Goal: Task Accomplishment & Management: Complete application form

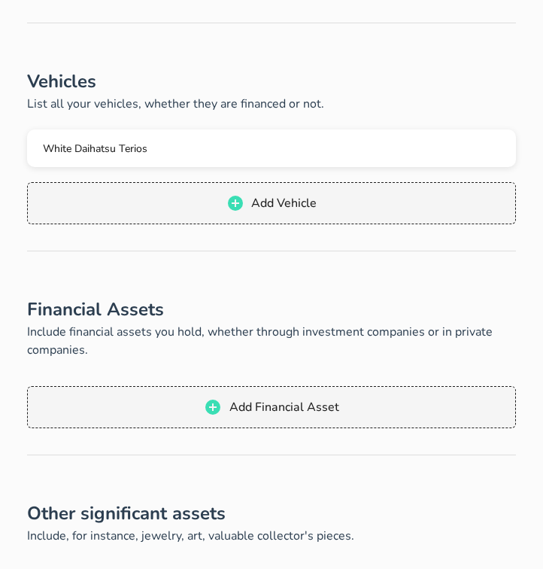
scroll to position [560, 0]
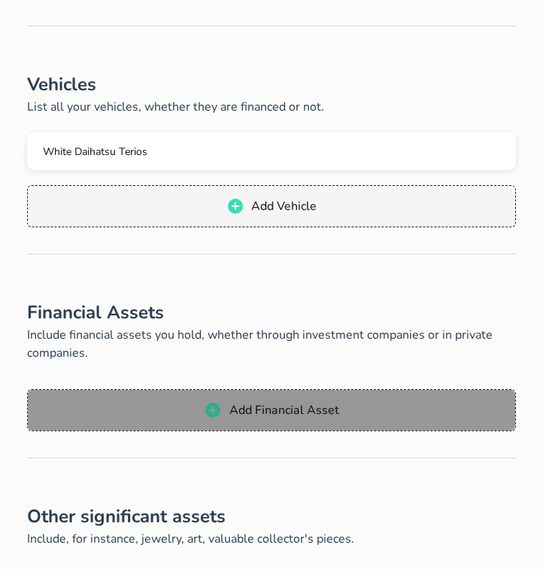
click at [218, 415] on icon "button" at bounding box center [212, 409] width 15 height 15
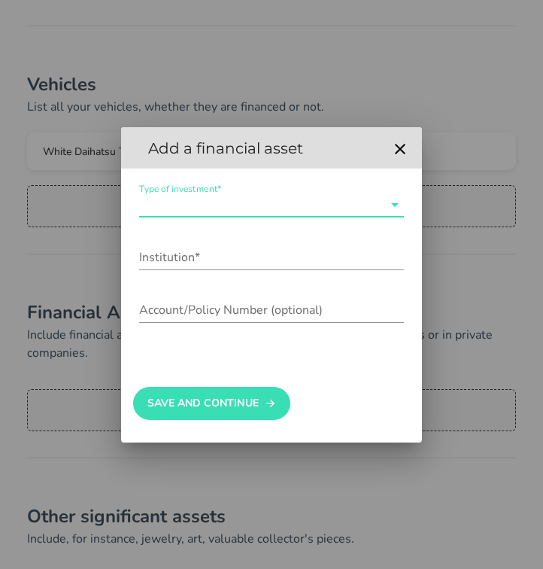
click at [183, 205] on input "Type of investment*" at bounding box center [261, 205] width 244 height 24
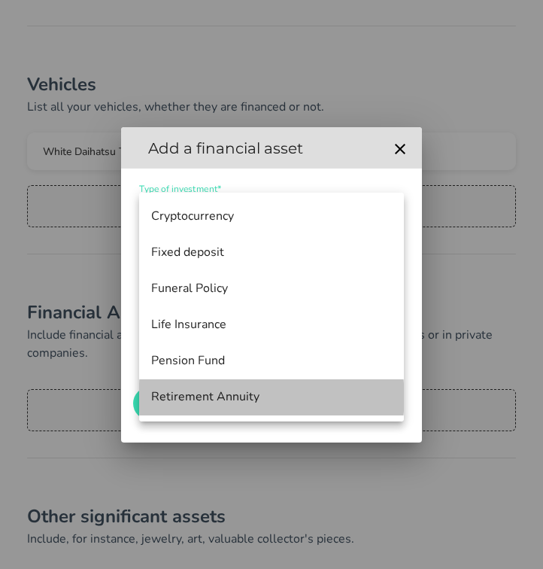
click at [196, 390] on div "Retirement Annuity" at bounding box center [271, 397] width 241 height 14
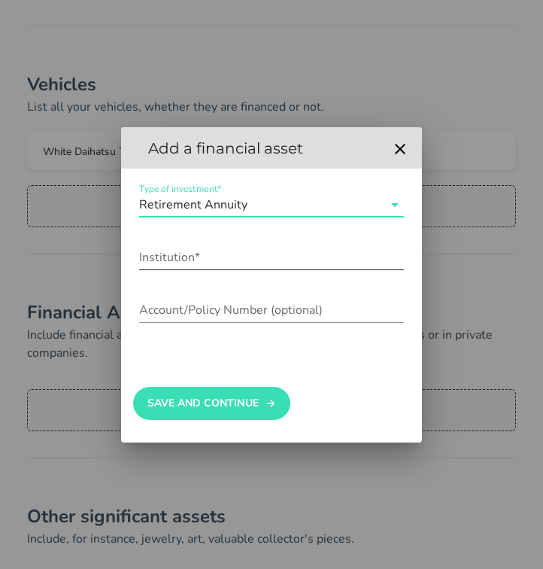
click at [204, 258] on input "Institution*" at bounding box center [271, 257] width 265 height 24
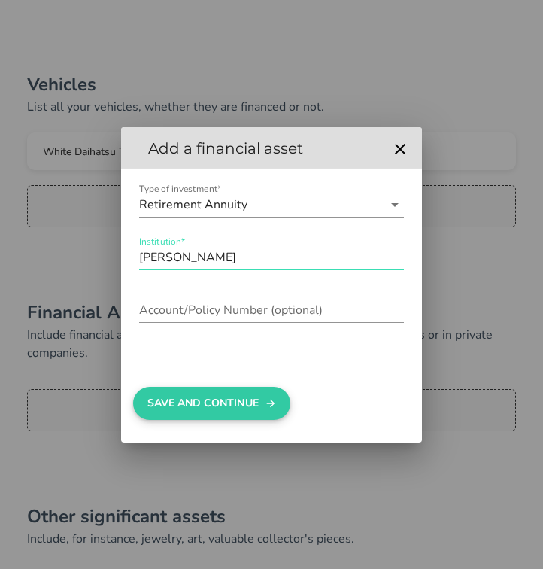
type input "[PERSON_NAME]"
click at [181, 397] on button "Save And Continue" at bounding box center [211, 403] width 157 height 33
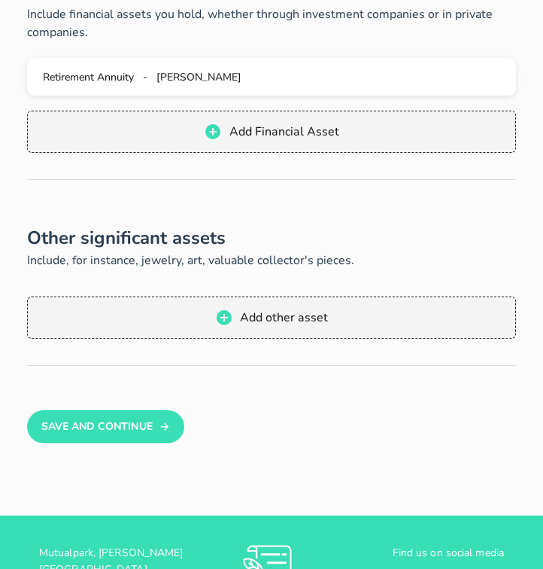
scroll to position [887, 0]
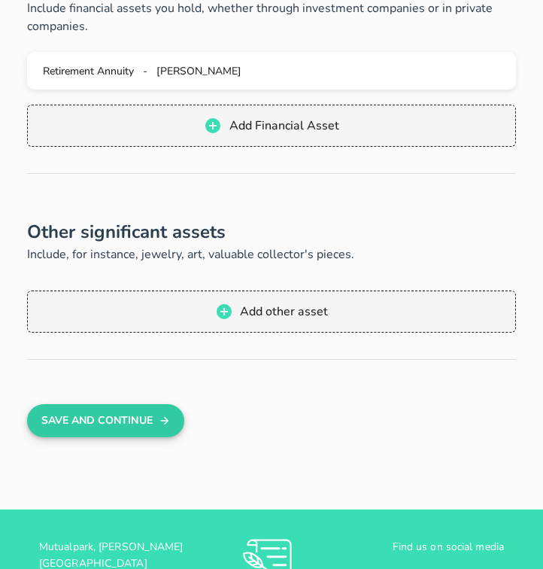
click at [144, 414] on button "Save And Continue" at bounding box center [105, 420] width 157 height 33
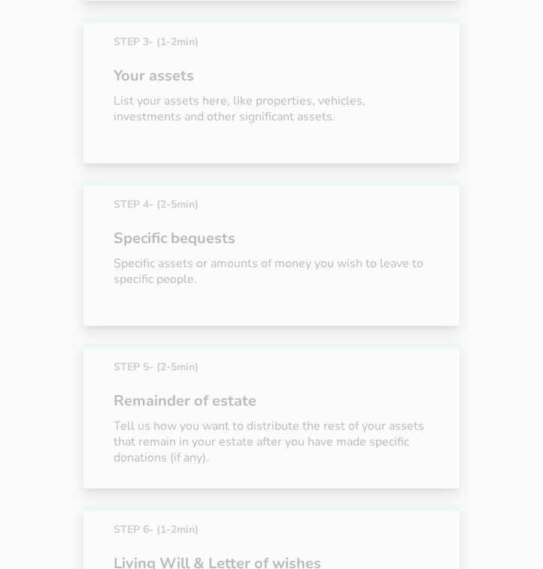
scroll to position [684, 0]
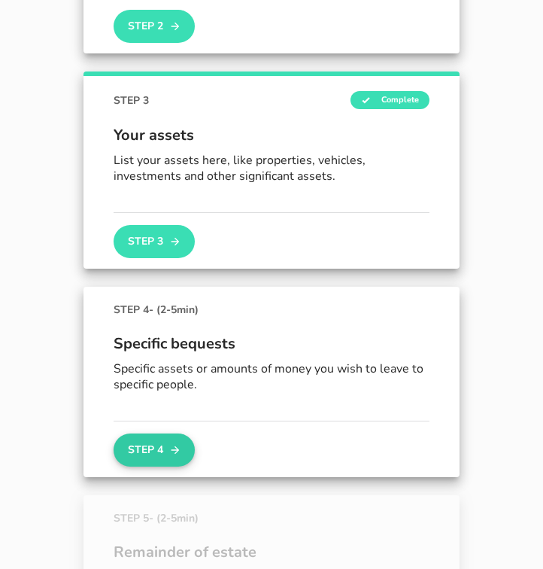
click at [148, 454] on button "Step 4" at bounding box center [154, 449] width 81 height 33
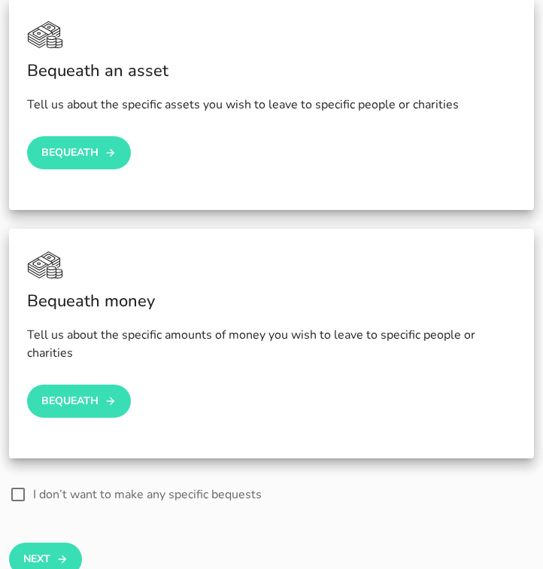
scroll to position [357, 0]
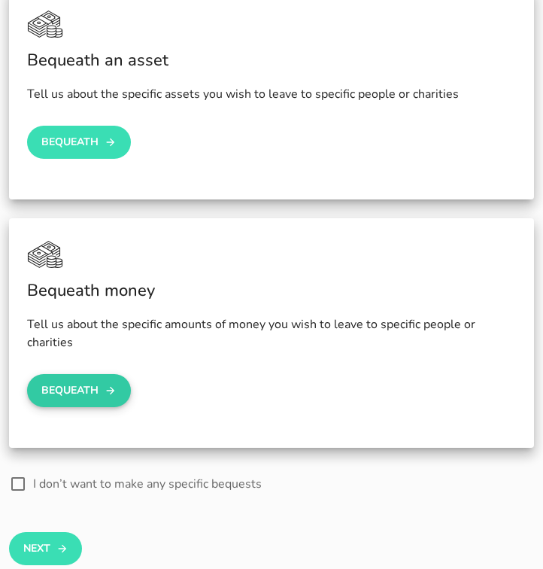
click at [86, 388] on button "Bequeath" at bounding box center [79, 390] width 104 height 33
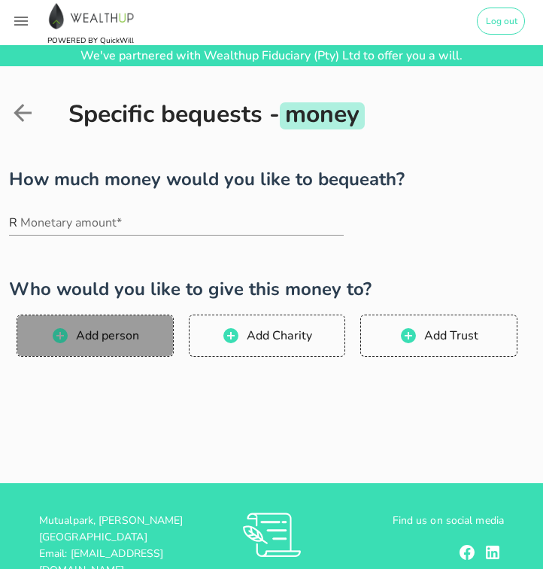
click at [111, 332] on span "Add person" at bounding box center [107, 335] width 64 height 17
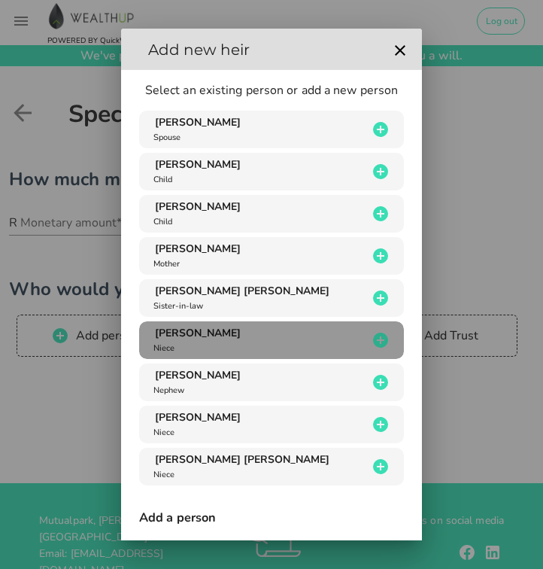
click at [197, 333] on span "[PERSON_NAME]" at bounding box center [198, 333] width 86 height 14
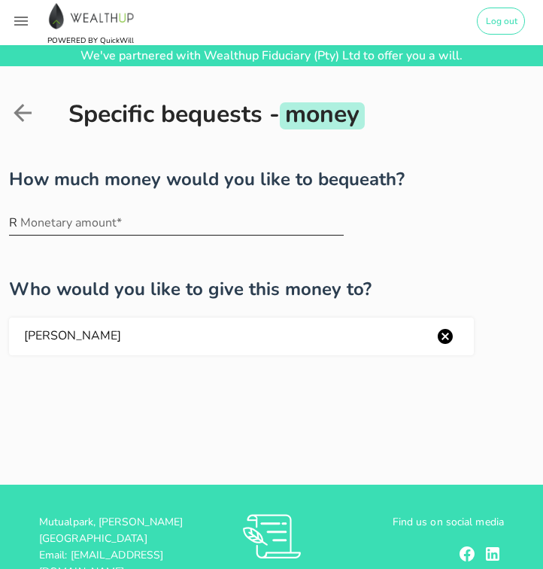
click at [83, 226] on input "Monetary amount*" at bounding box center [181, 223] width 323 height 24
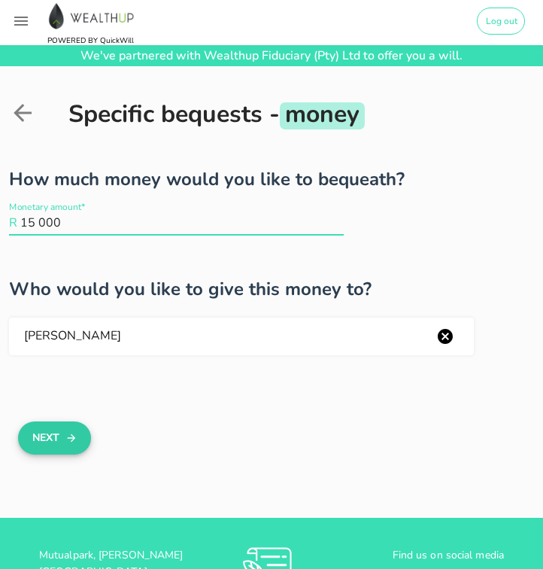
type input "15 000"
click at [71, 441] on icon "button" at bounding box center [71, 438] width 12 height 18
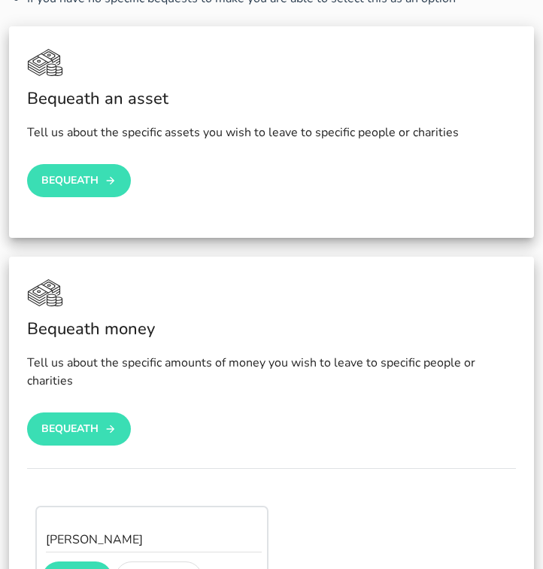
scroll to position [320, 0]
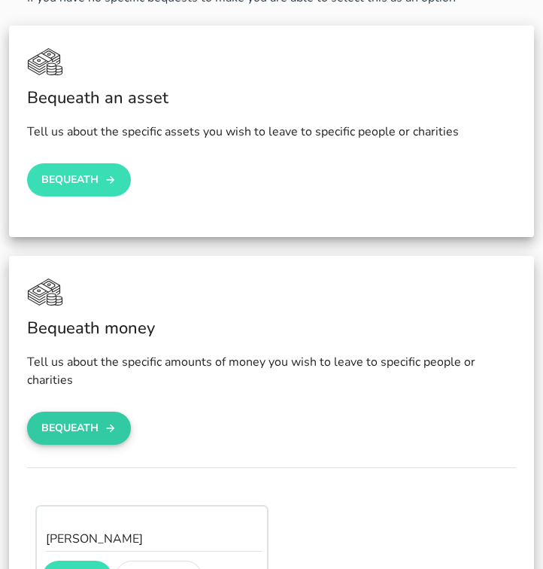
click at [96, 434] on button "Bequeath" at bounding box center [79, 427] width 104 height 33
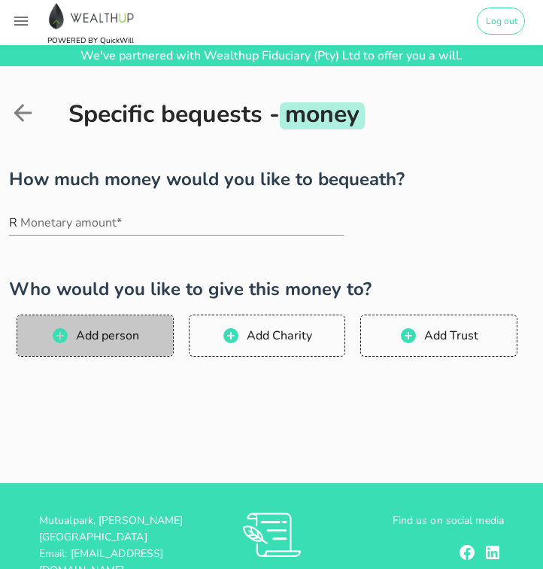
click at [91, 334] on span "Add person" at bounding box center [107, 335] width 64 height 17
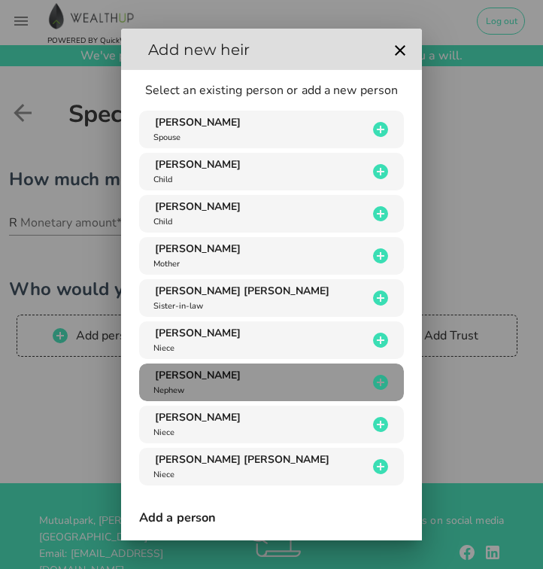
click at [207, 377] on span "[PERSON_NAME]" at bounding box center [198, 375] width 86 height 14
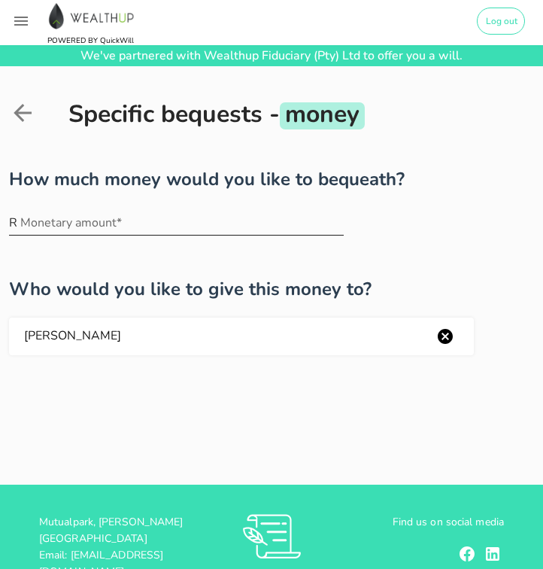
click at [70, 223] on input "Monetary amount*" at bounding box center [181, 223] width 323 height 24
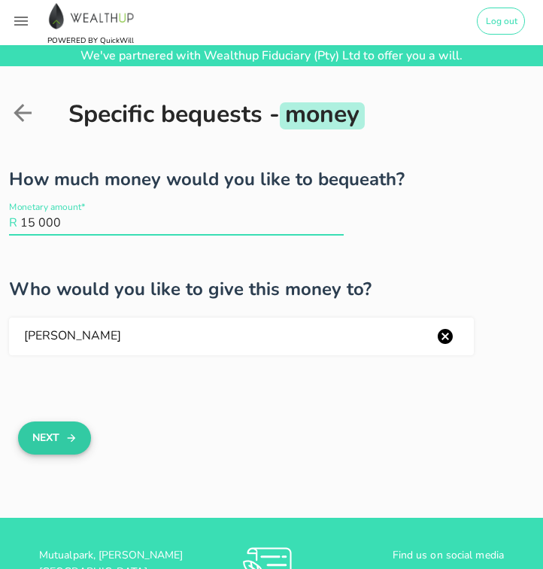
type input "15 000"
click at [50, 447] on button "Next" at bounding box center [54, 437] width 73 height 33
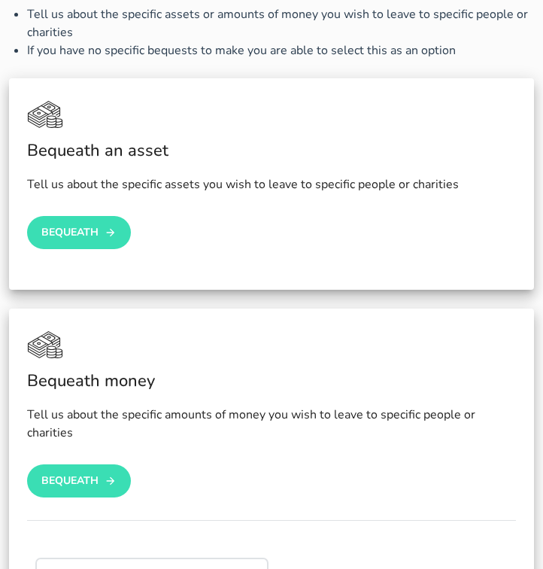
scroll to position [268, 0]
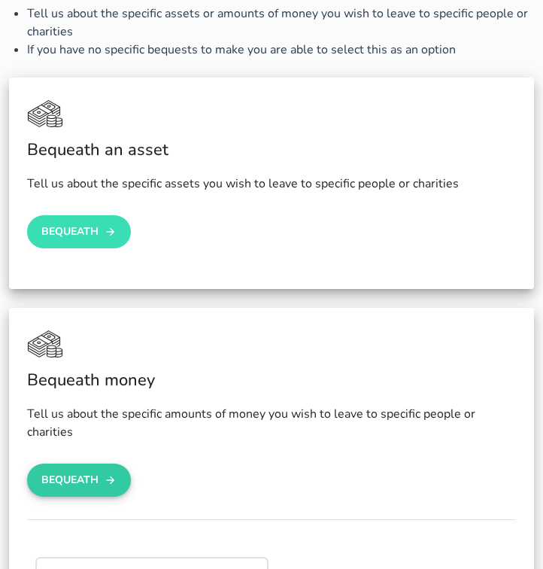
click at [88, 480] on button "Bequeath" at bounding box center [79, 479] width 104 height 33
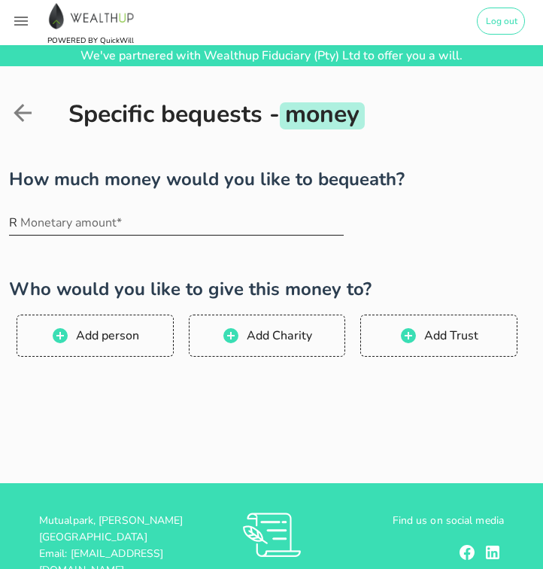
click at [59, 229] on input "Monetary amount*" at bounding box center [181, 223] width 323 height 24
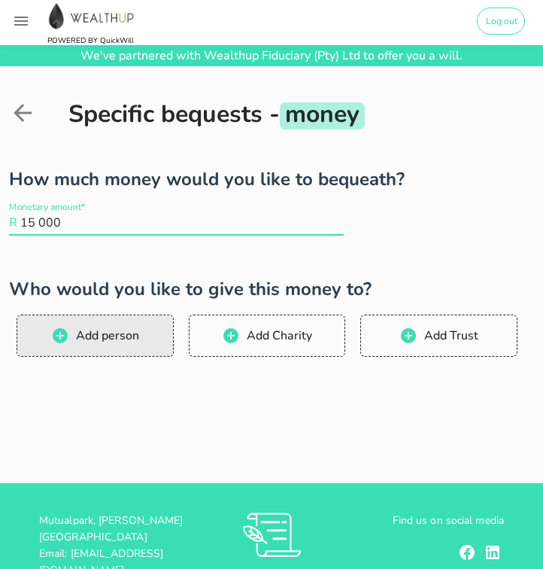
type input "15 000"
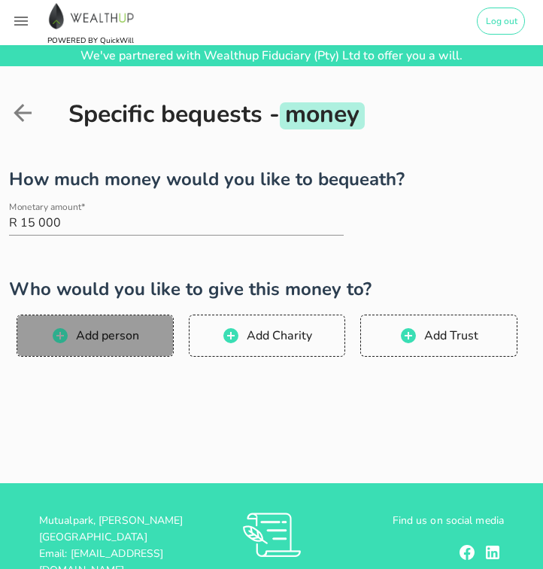
click at [108, 342] on span "Add person" at bounding box center [107, 335] width 64 height 17
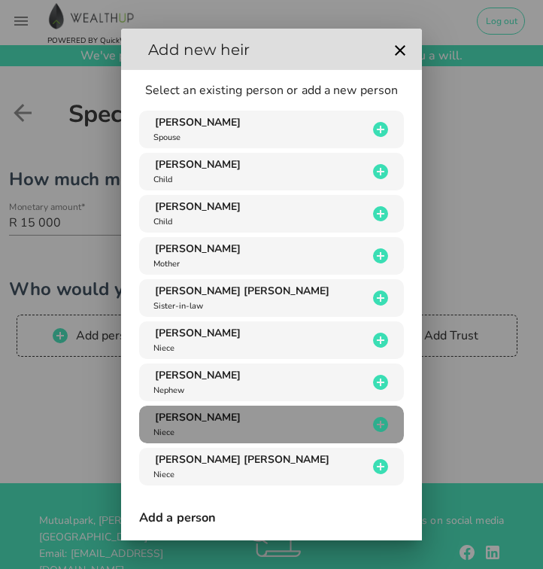
click at [214, 425] on div "Alexandria May [PERSON_NAME] Niece" at bounding box center [258, 424] width 217 height 29
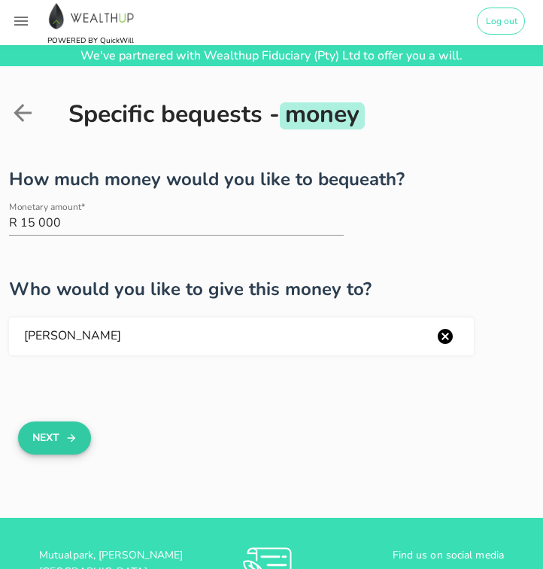
click at [53, 437] on button "Next" at bounding box center [54, 437] width 73 height 33
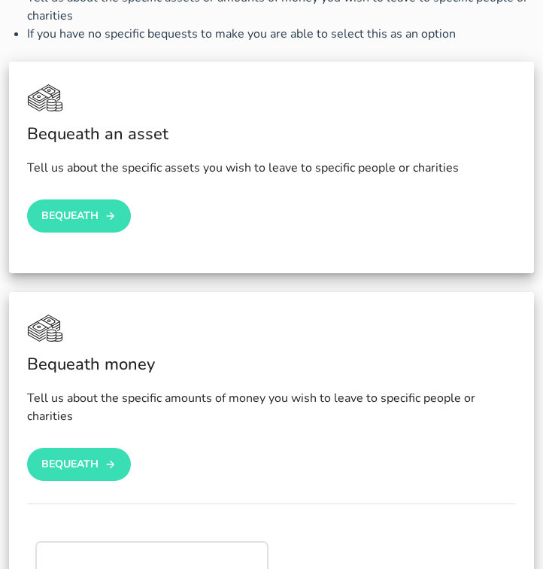
scroll to position [333, 0]
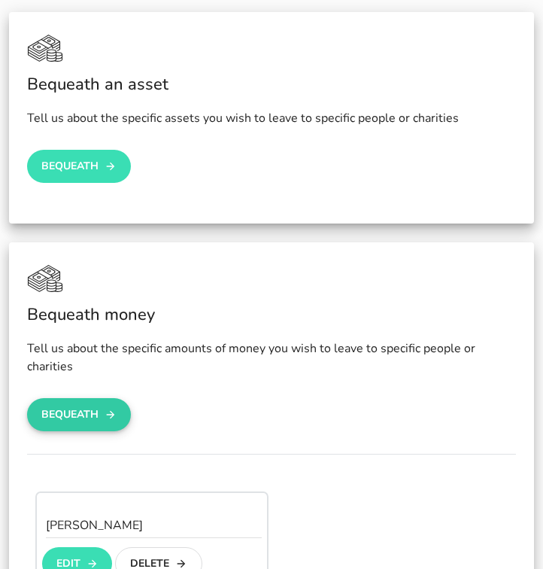
click at [51, 415] on button "Bequeath" at bounding box center [79, 414] width 104 height 33
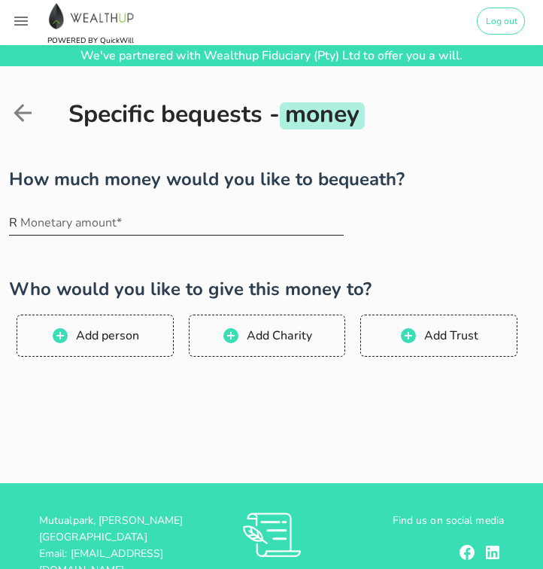
click at [44, 226] on input "Monetary amount*" at bounding box center [181, 223] width 323 height 24
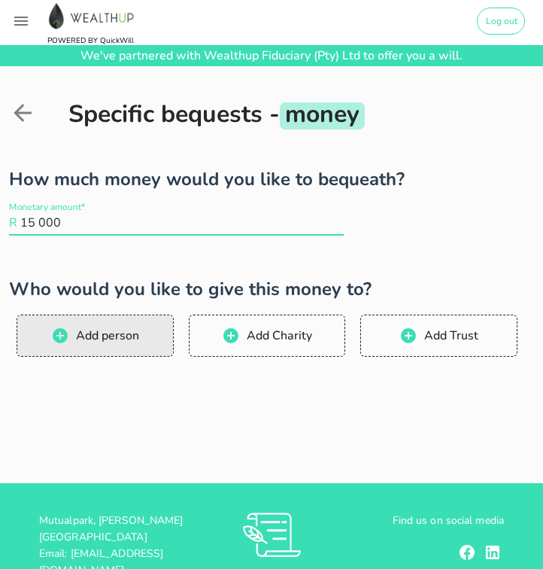
type input "15 000"
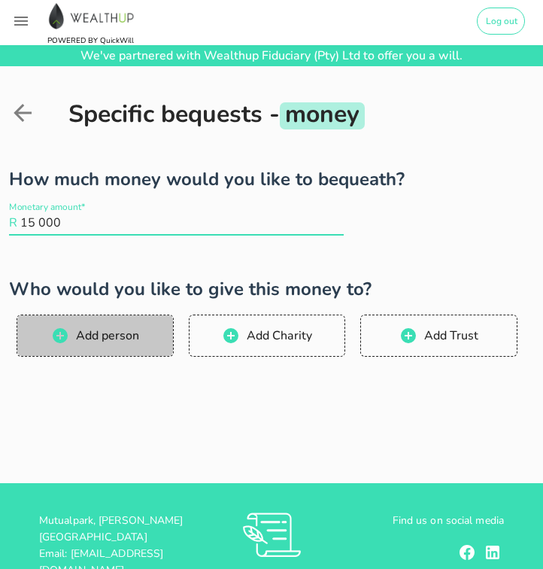
click at [129, 341] on span "Add person" at bounding box center [107, 335] width 64 height 17
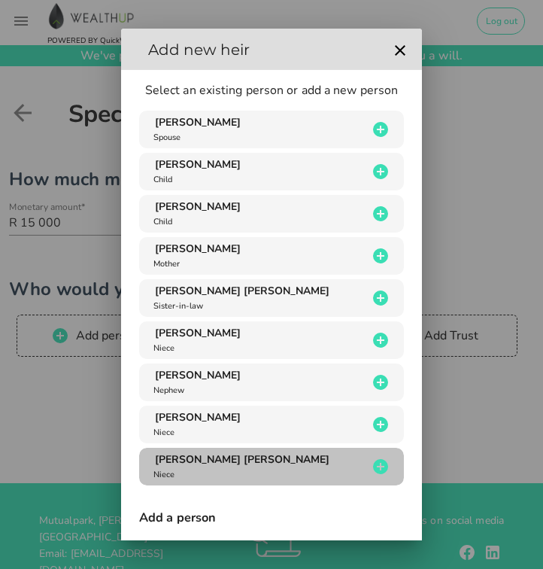
click at [199, 466] on div "[PERSON_NAME] [PERSON_NAME] Niece" at bounding box center [258, 466] width 217 height 29
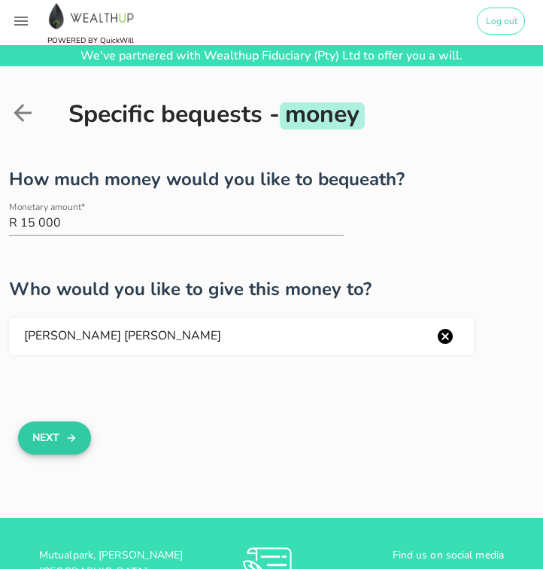
click at [64, 446] on button "Next" at bounding box center [54, 437] width 73 height 33
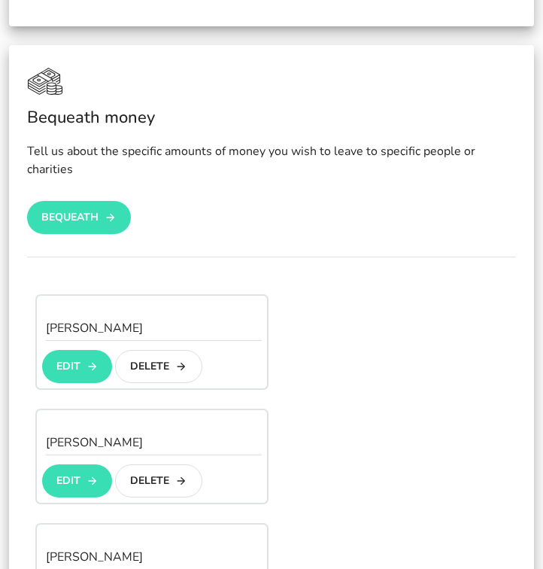
scroll to position [524, 0]
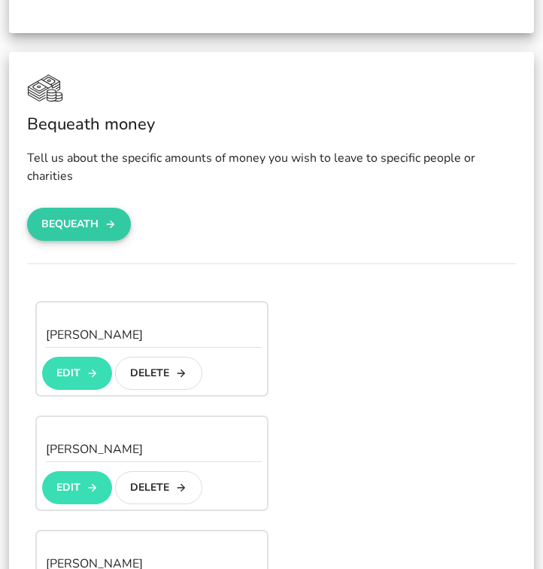
click at [75, 223] on button "Bequeath" at bounding box center [79, 224] width 104 height 33
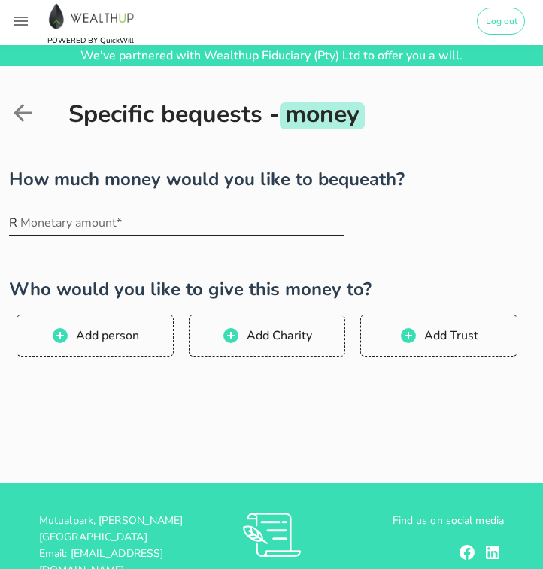
click at [35, 225] on input "Monetary amount*" at bounding box center [181, 223] width 323 height 24
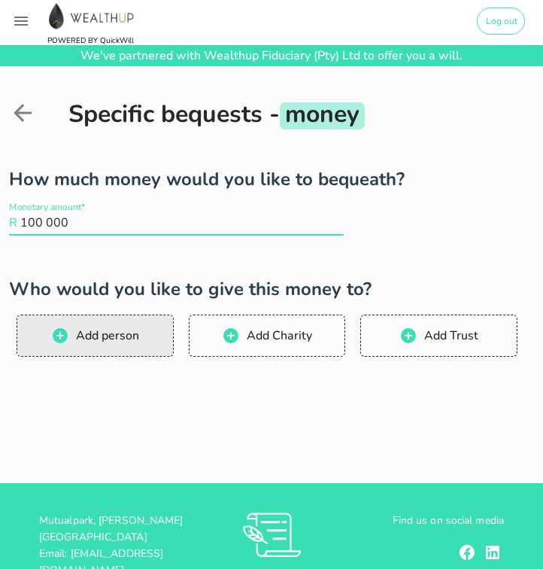
type input "100 000"
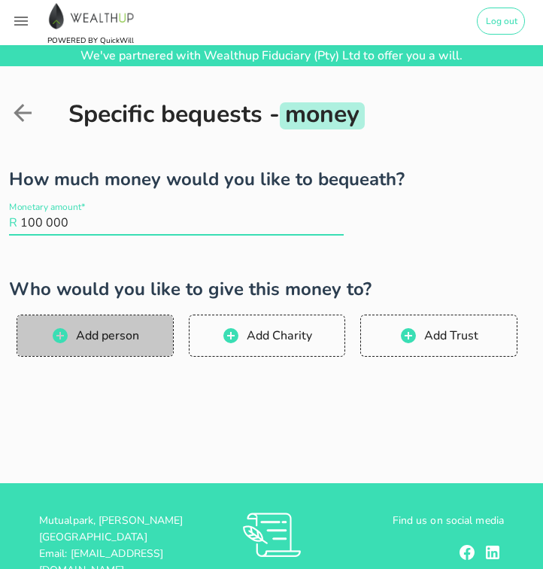
click at [105, 342] on span "Add person" at bounding box center [107, 335] width 64 height 17
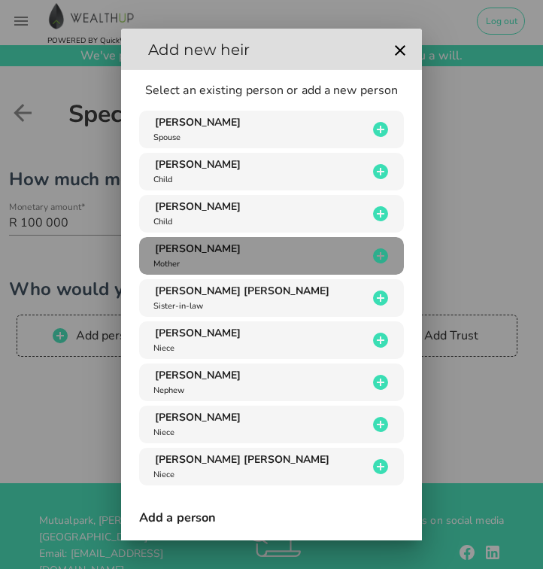
click at [373, 253] on icon "button" at bounding box center [380, 255] width 15 height 15
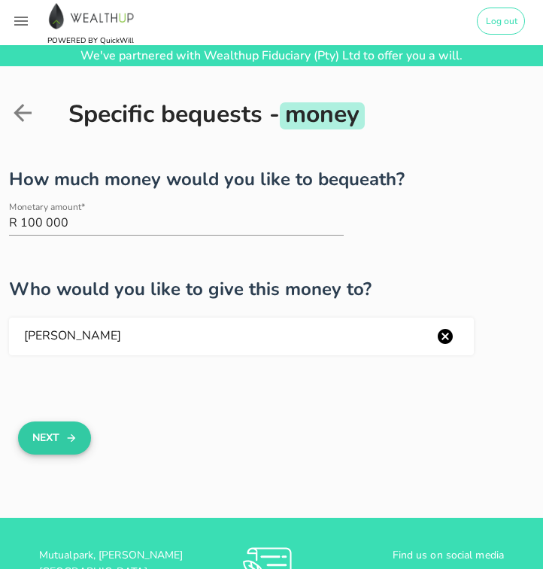
click at [56, 439] on button "Next" at bounding box center [54, 437] width 73 height 33
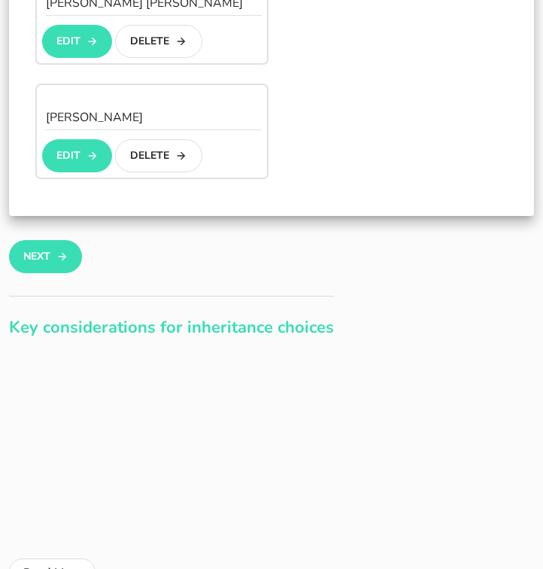
scroll to position [1197, 0]
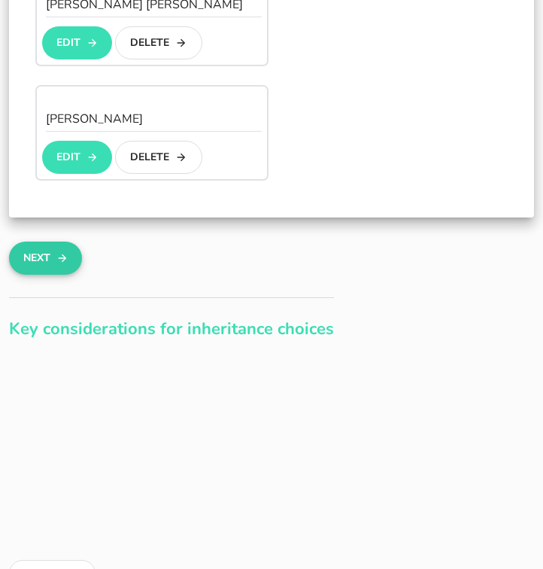
click at [53, 268] on button "Next" at bounding box center [45, 257] width 73 height 33
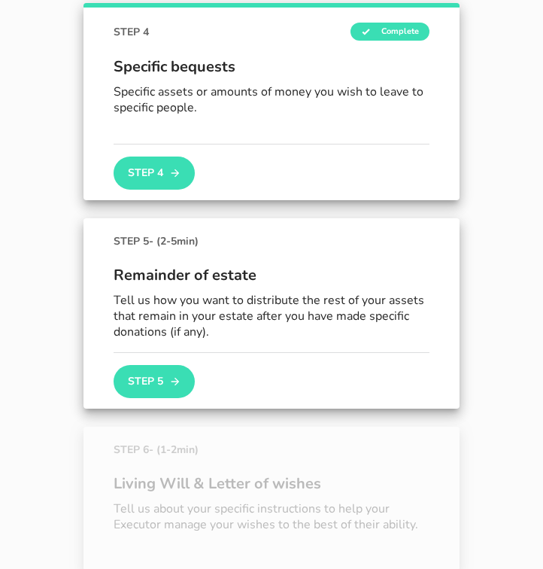
scroll to position [968, 0]
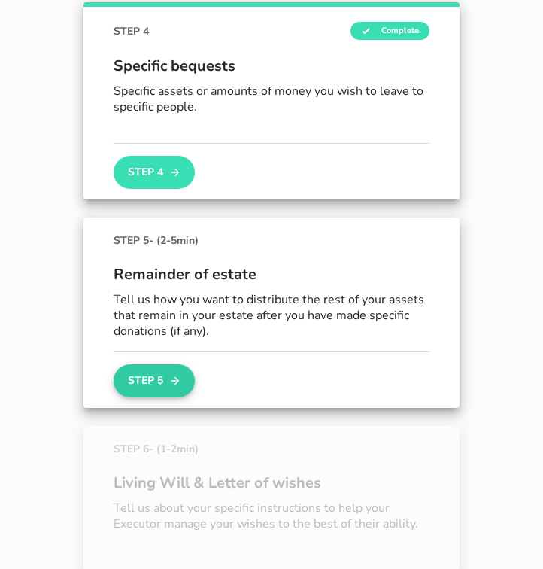
click at [153, 381] on button "Step 5" at bounding box center [154, 380] width 81 height 33
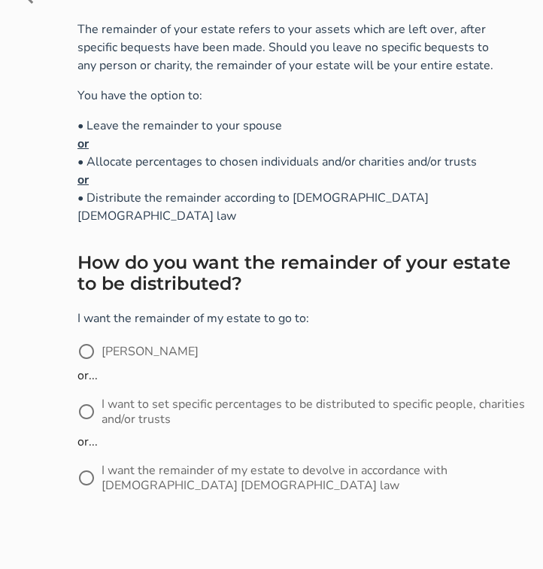
scroll to position [120, 0]
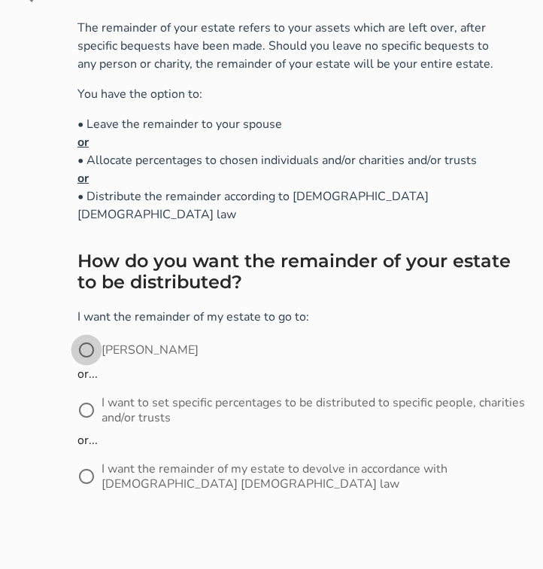
click at [92, 337] on div at bounding box center [87, 350] width 26 height 26
radio input "true"
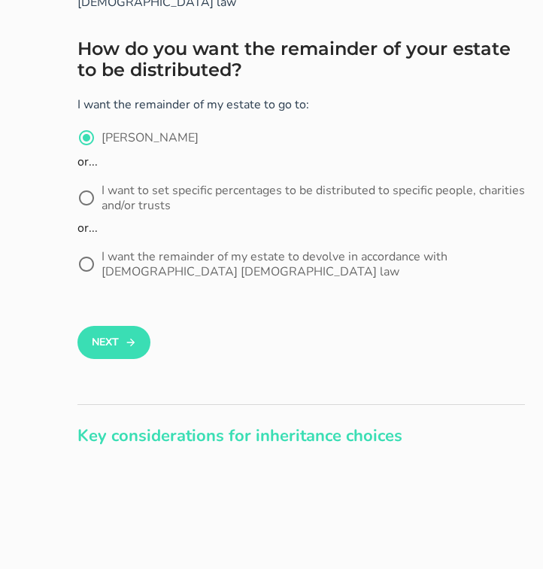
scroll to position [331, 0]
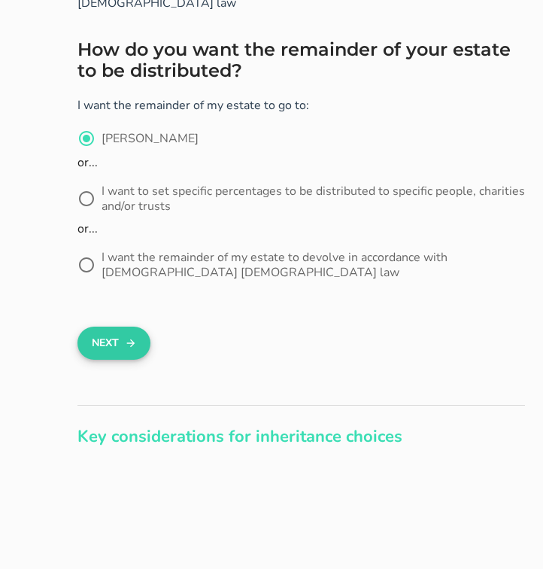
click at [115, 335] on button "Next" at bounding box center [113, 342] width 73 height 33
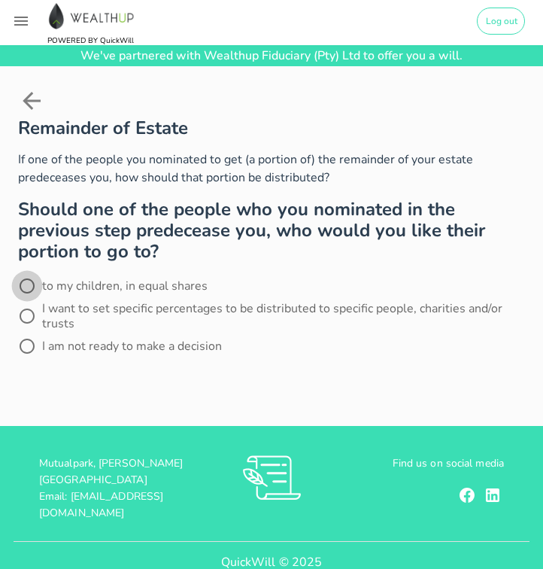
click at [28, 288] on div at bounding box center [27, 286] width 26 height 26
radio input "true"
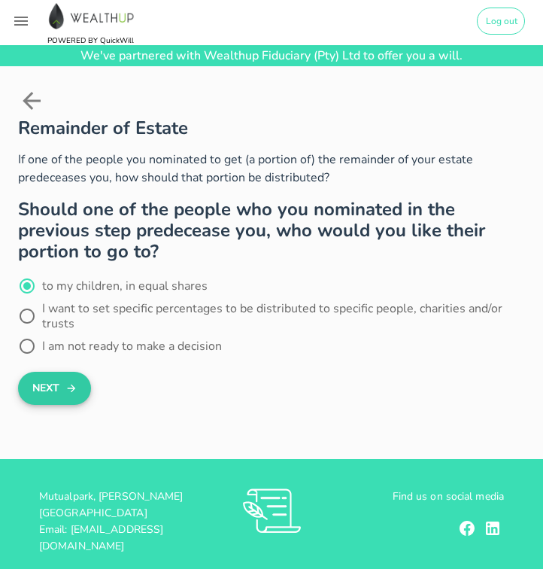
click at [43, 397] on button "Next" at bounding box center [54, 388] width 73 height 33
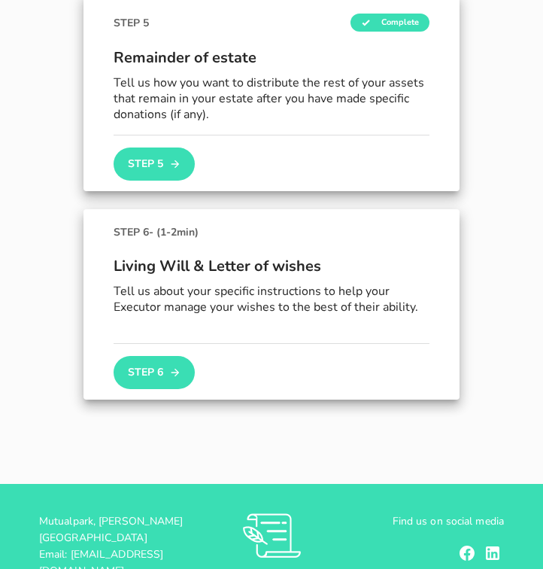
scroll to position [1192, 0]
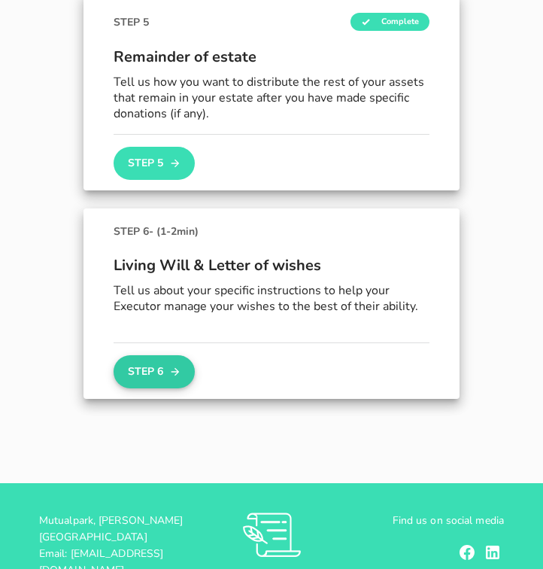
click at [155, 371] on button "Step 6" at bounding box center [154, 371] width 81 height 33
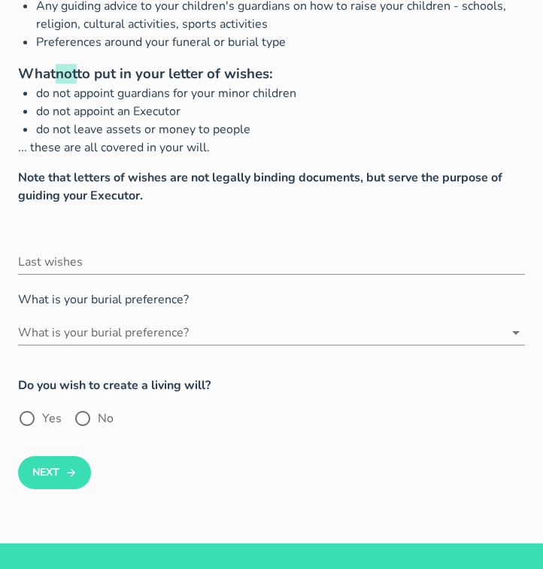
scroll to position [247, 0]
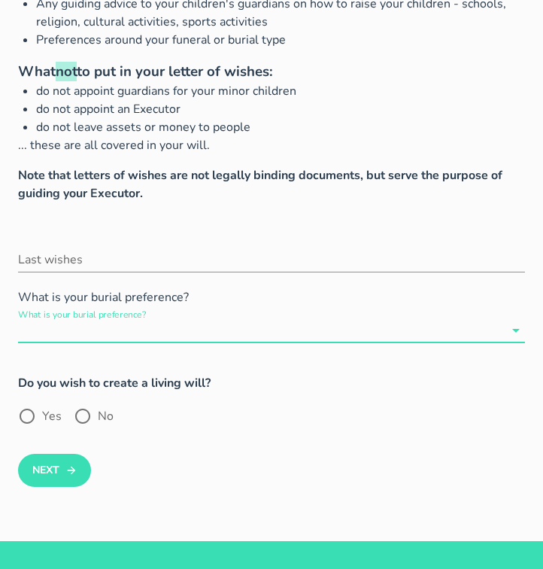
click at [87, 332] on input "What is your burial preference?" at bounding box center [261, 330] width 486 height 24
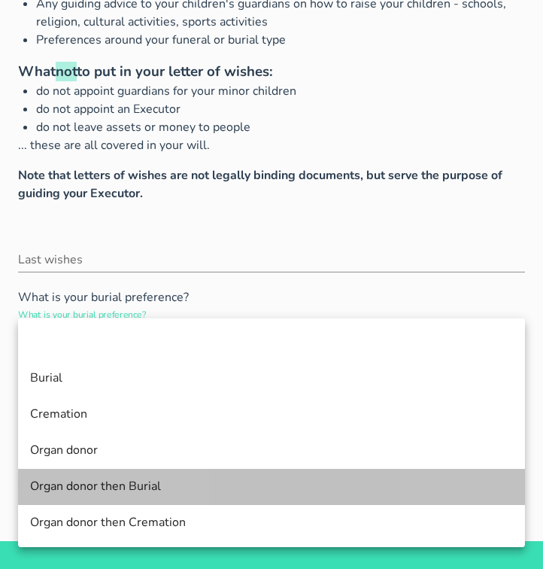
click at [98, 484] on div "Organ donor then Burial" at bounding box center [271, 486] width 483 height 14
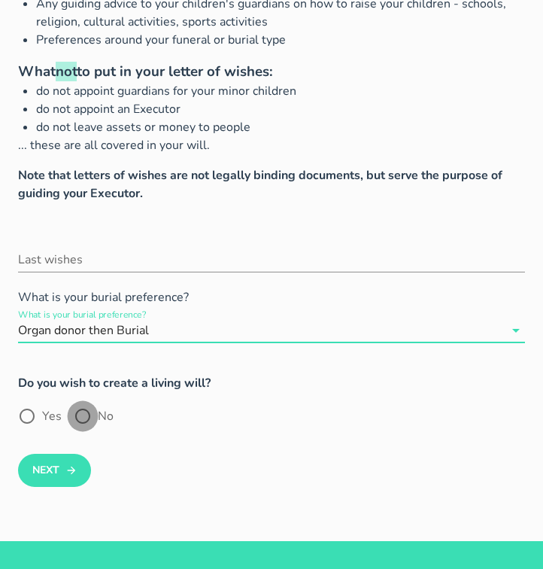
click at [77, 417] on div at bounding box center [83, 416] width 26 height 26
radio input "true"
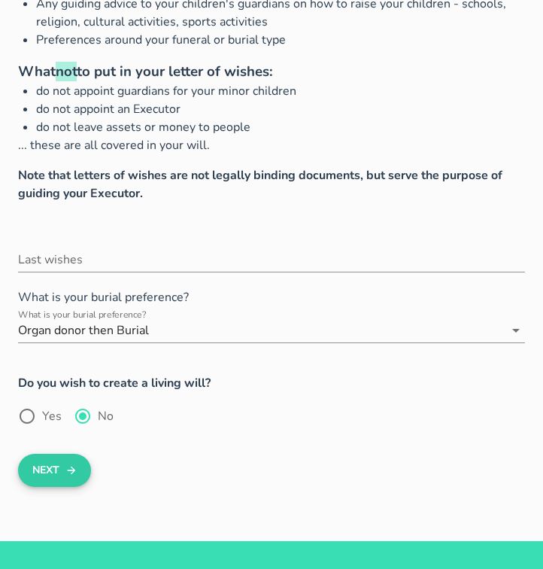
click at [65, 474] on button "Next" at bounding box center [54, 470] width 73 height 33
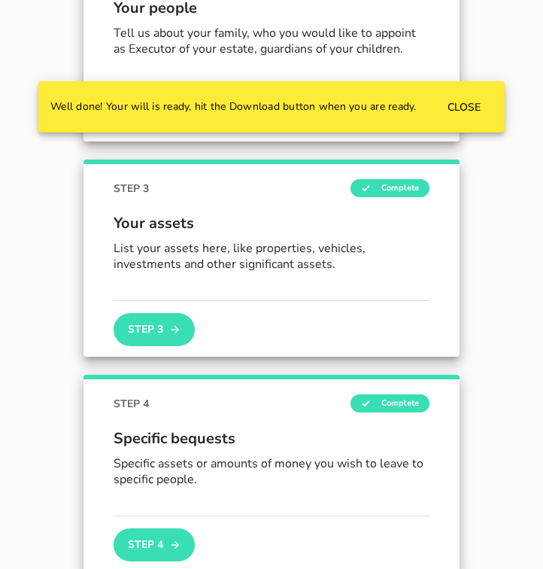
scroll to position [578, 0]
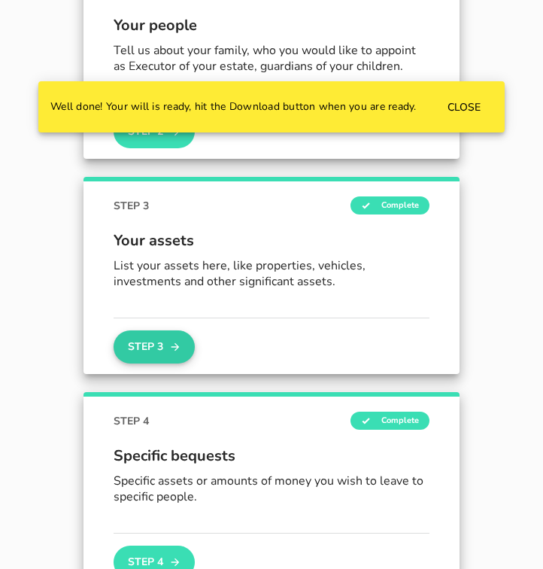
click at [152, 341] on button "Step 3" at bounding box center [154, 346] width 81 height 33
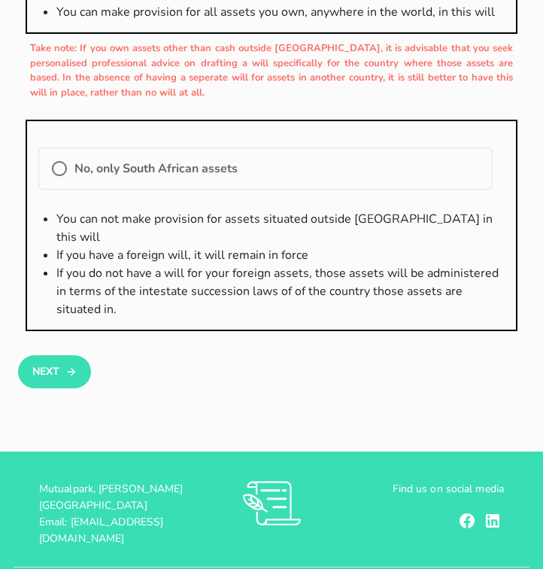
scroll to position [469, 0]
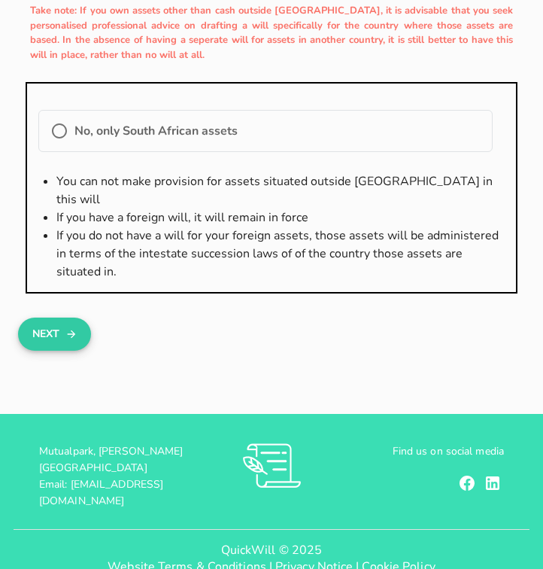
click at [38, 317] on button "Next" at bounding box center [54, 333] width 73 height 33
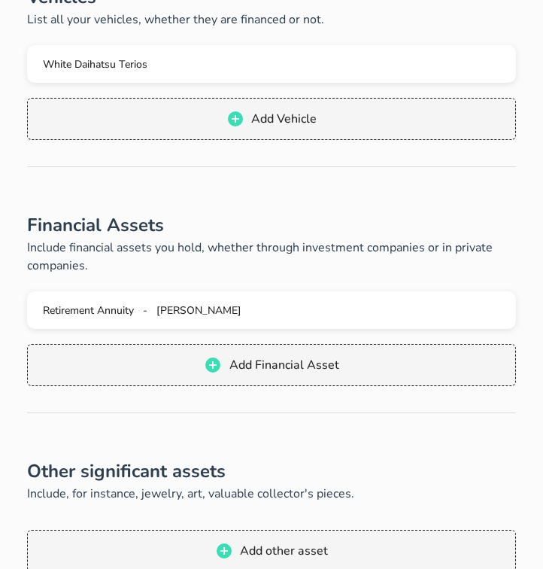
scroll to position [654, 0]
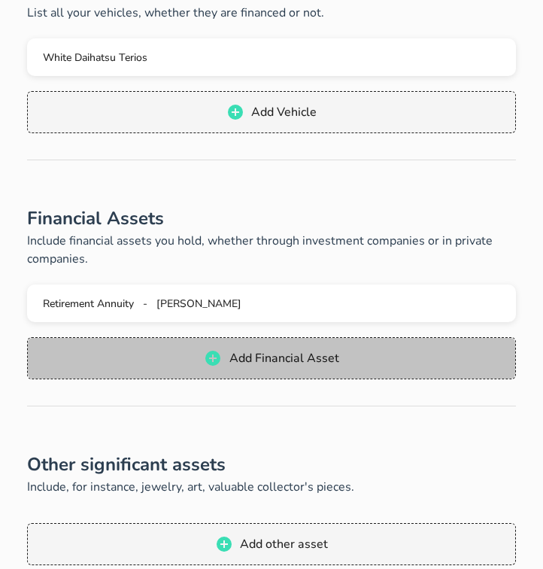
click at [223, 352] on span "Add Financial Asset" at bounding box center [272, 358] width 458 height 18
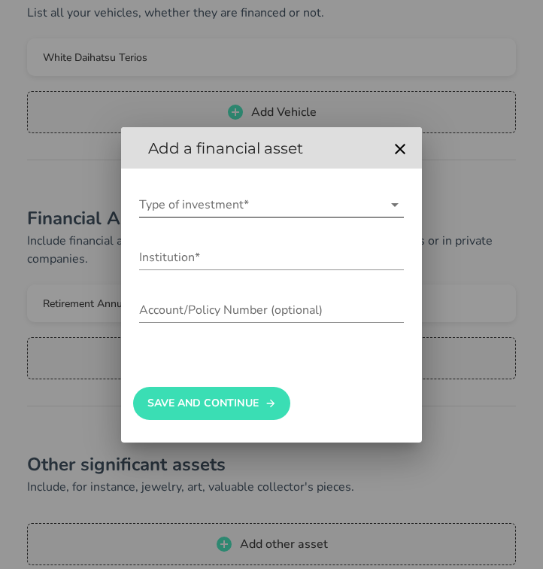
click at [196, 208] on input "Type of investment*" at bounding box center [261, 205] width 244 height 24
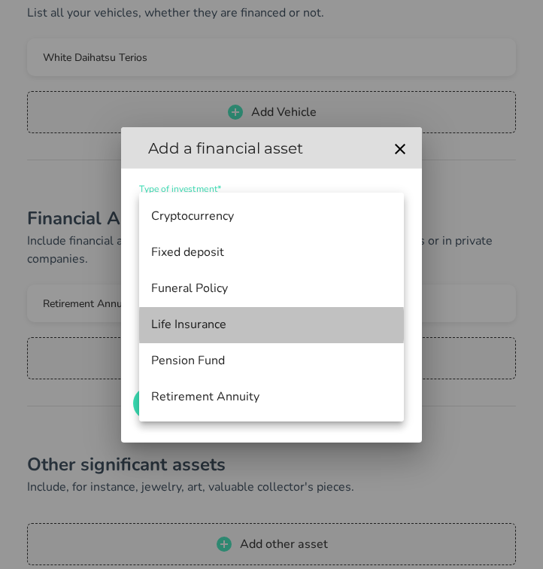
click at [193, 324] on div "Life Insurance" at bounding box center [271, 324] width 241 height 14
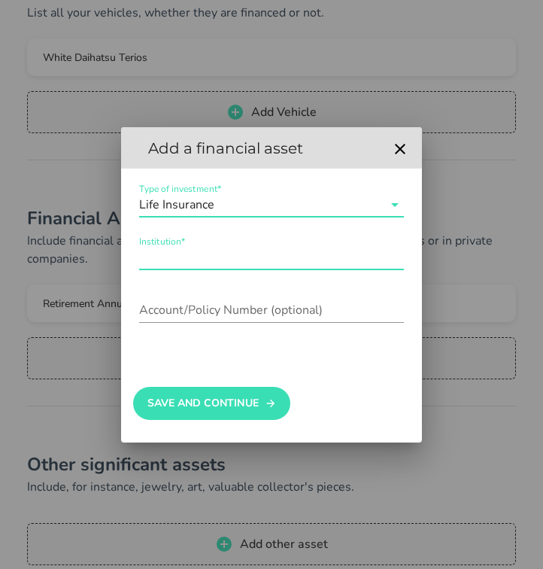
click at [183, 261] on input "Institution*" at bounding box center [271, 257] width 265 height 24
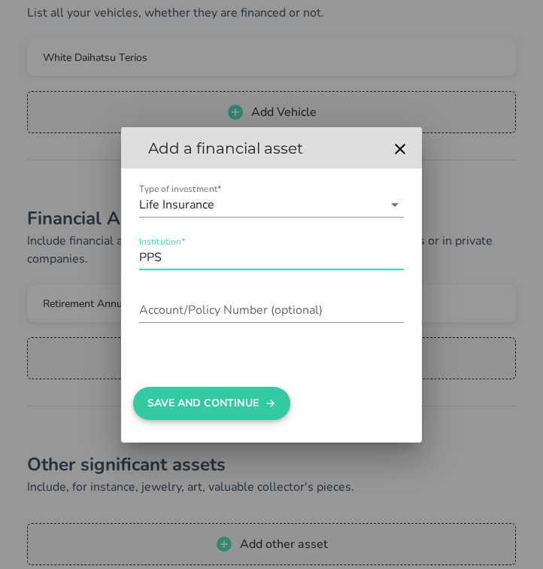
type input "PPS"
click at [205, 406] on button "Save And Continue" at bounding box center [211, 403] width 157 height 33
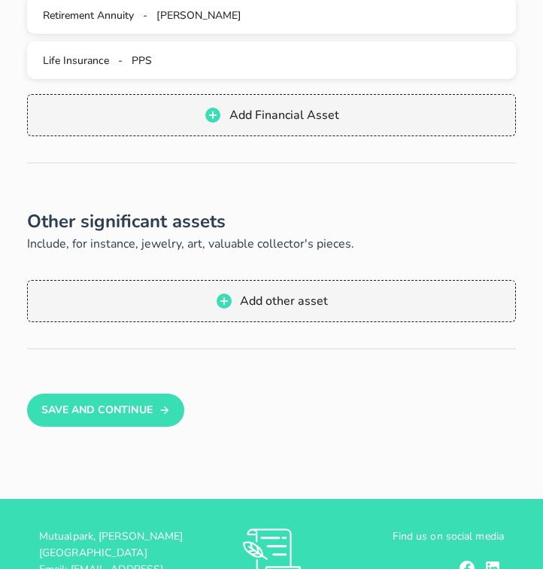
scroll to position [1046, 0]
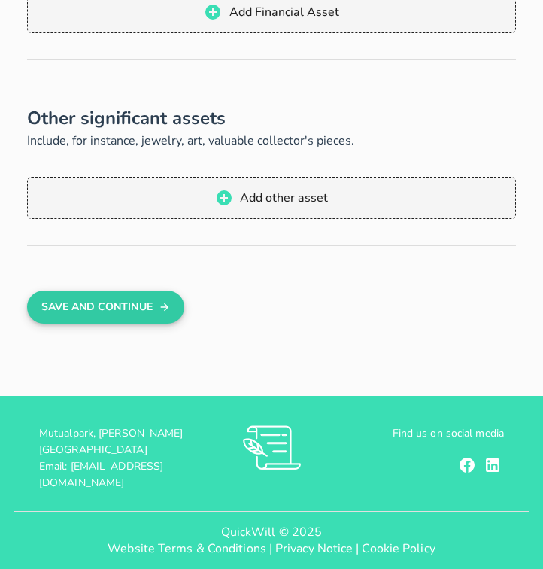
click at [91, 304] on button "Save And Continue" at bounding box center [105, 306] width 157 height 33
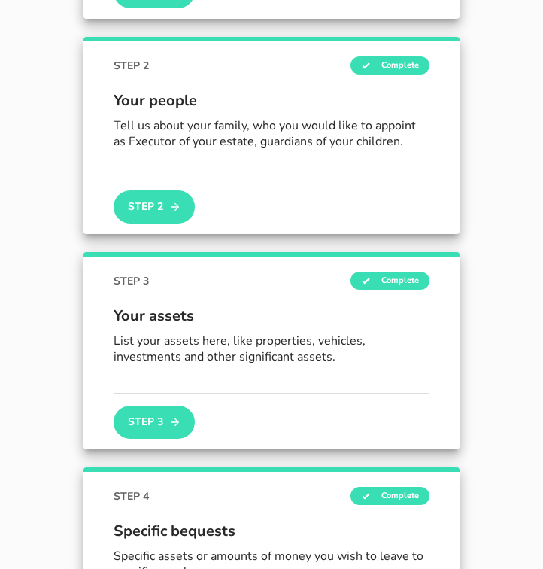
scroll to position [502, 0]
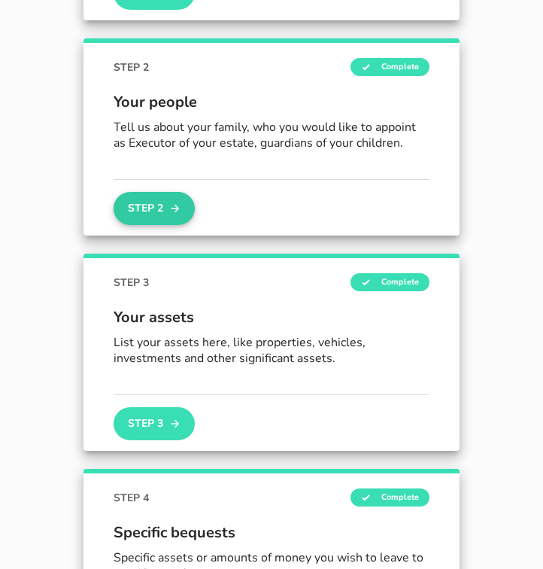
click at [157, 205] on button "Step 2" at bounding box center [154, 208] width 81 height 33
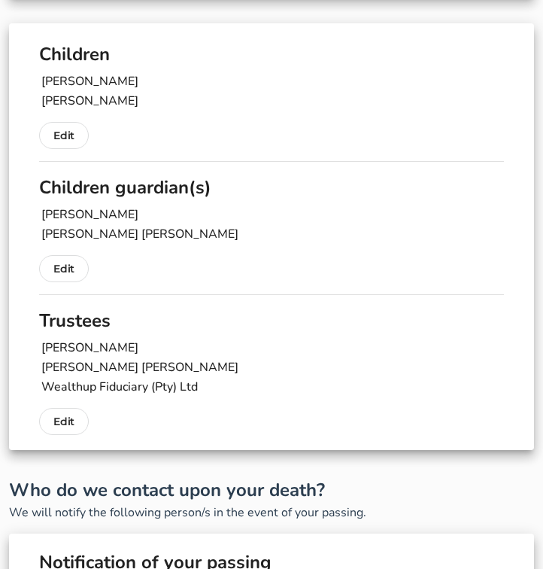
scroll to position [411, 0]
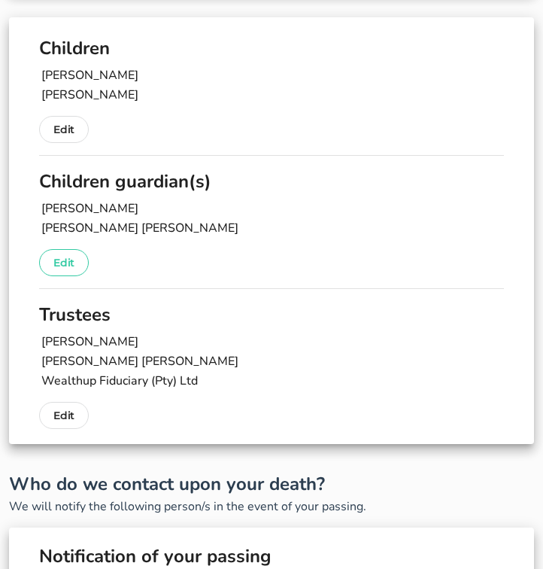
click at [61, 263] on p "Edit" at bounding box center [63, 262] width 21 height 18
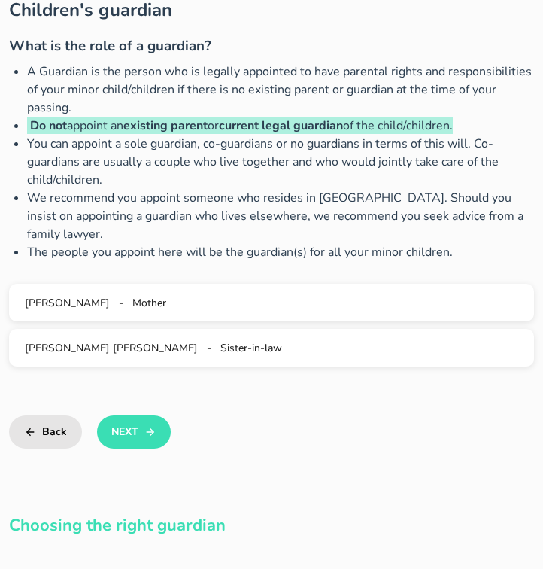
scroll to position [211, 0]
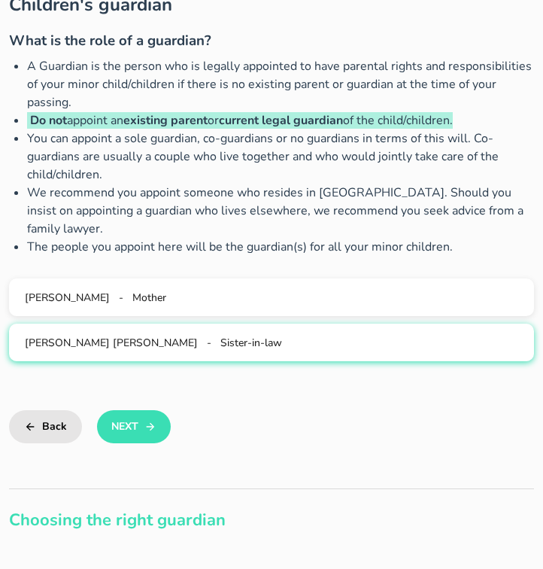
click at [267, 345] on div "[PERSON_NAME] [PERSON_NAME] - Sister-in-law" at bounding box center [271, 342] width 501 height 14
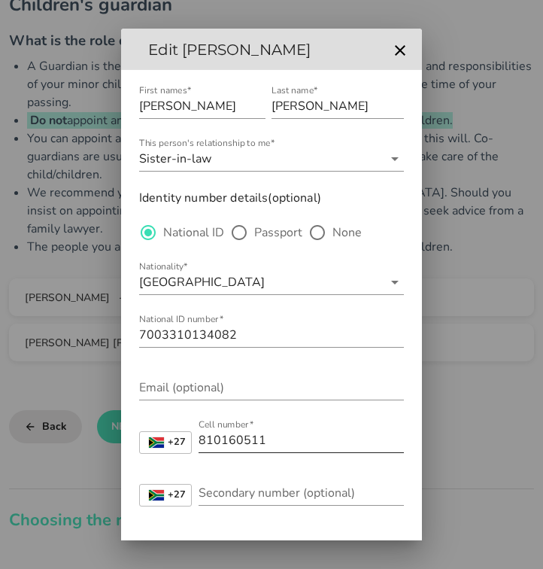
scroll to position [0, 0]
click at [399, 50] on icon "button" at bounding box center [400, 50] width 18 height 18
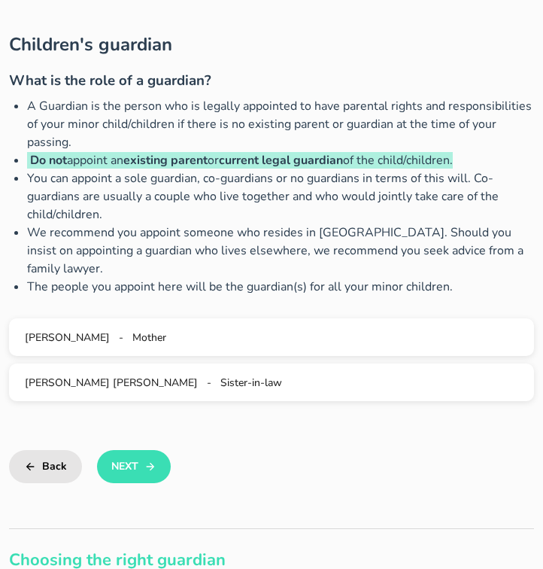
scroll to position [169, 0]
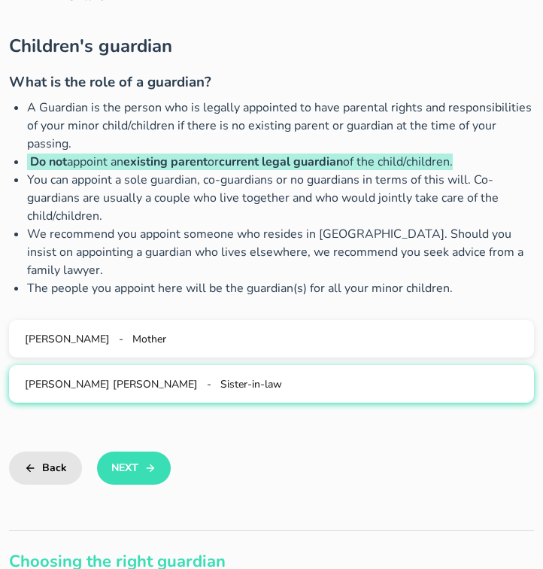
click at [263, 384] on span "Sister-in-law" at bounding box center [251, 384] width 62 height 14
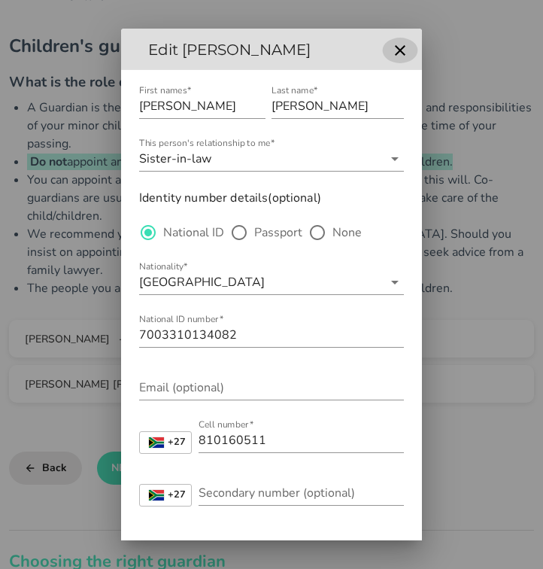
click at [399, 44] on icon "button" at bounding box center [400, 50] width 18 height 18
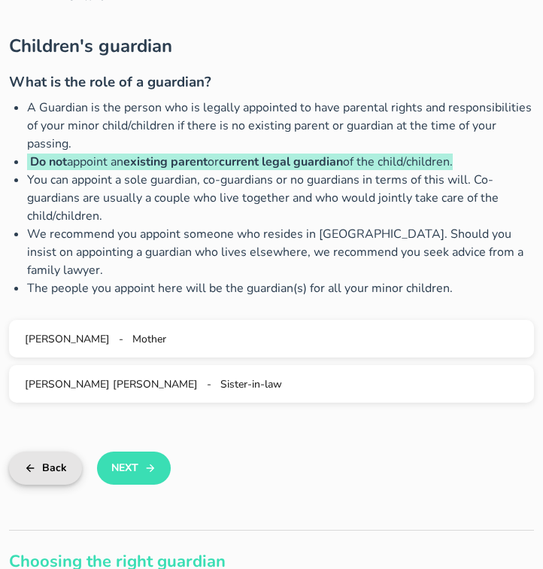
click at [50, 466] on button "Back" at bounding box center [45, 467] width 73 height 33
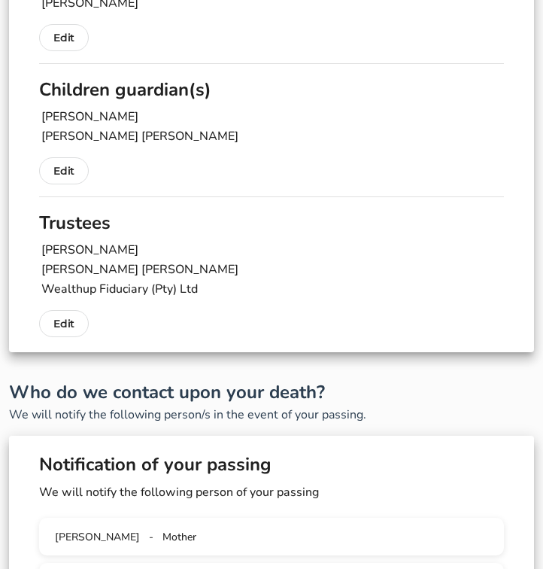
scroll to position [505, 0]
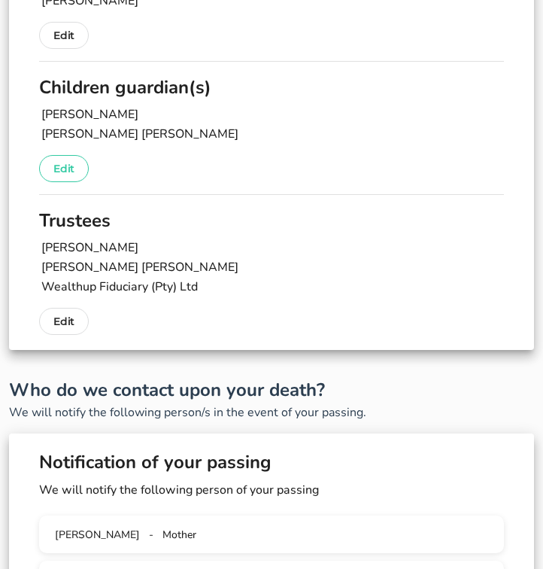
click at [60, 167] on p "Edit" at bounding box center [63, 168] width 21 height 18
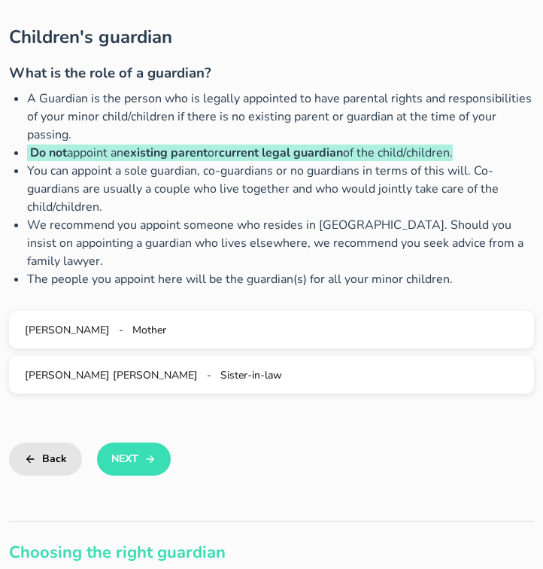
scroll to position [182, 0]
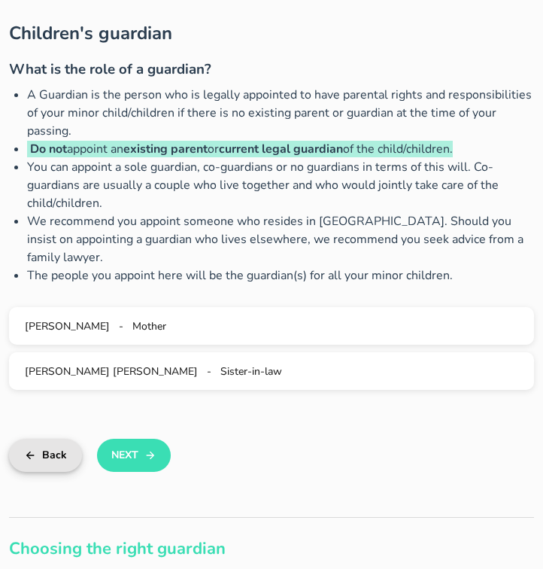
click at [44, 460] on button "Back" at bounding box center [45, 455] width 73 height 33
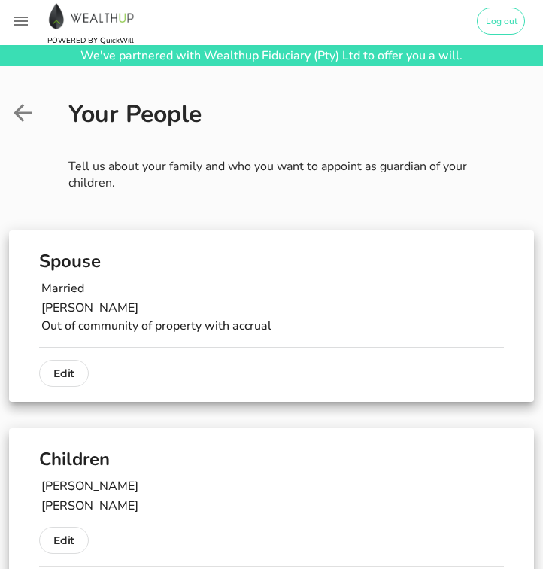
click at [23, 110] on icon at bounding box center [22, 112] width 27 height 27
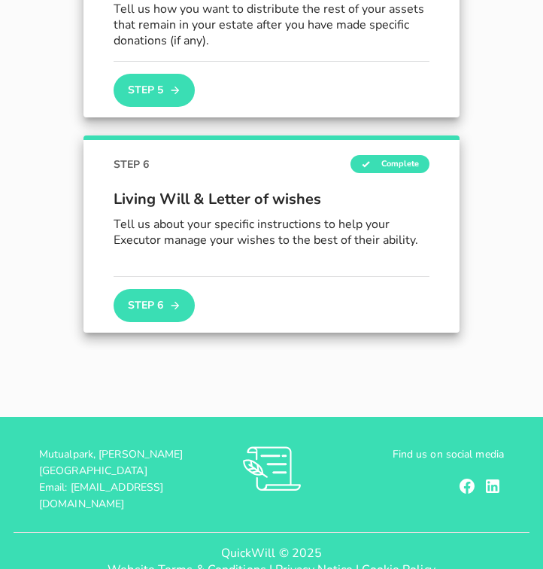
scroll to position [1286, 0]
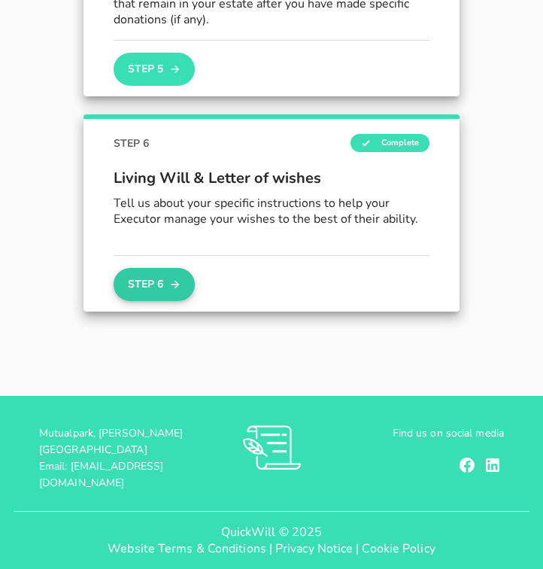
click at [163, 278] on button "Step 6" at bounding box center [154, 284] width 81 height 33
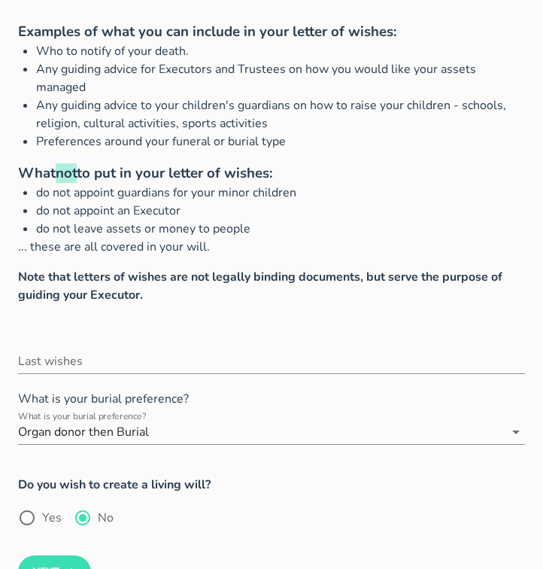
scroll to position [149, 0]
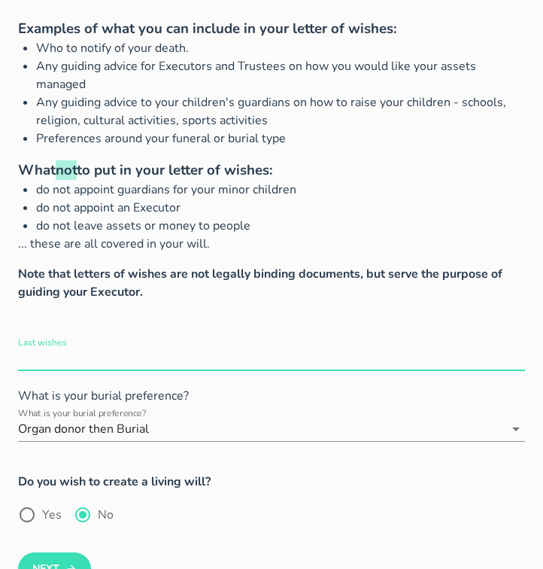
click at [67, 356] on input "Last wishes" at bounding box center [271, 358] width 507 height 24
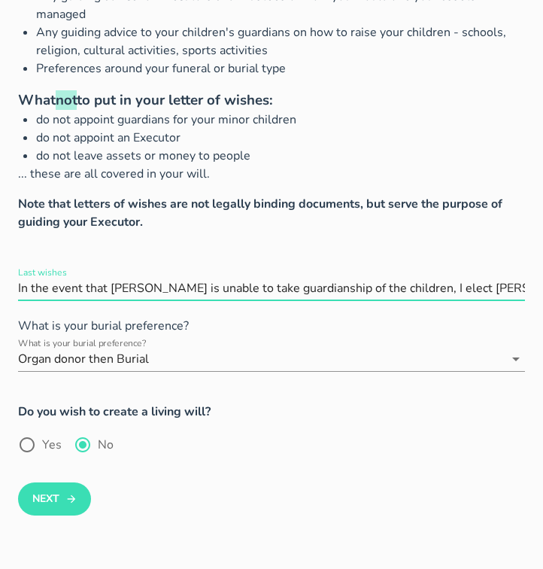
scroll to position [269, 0]
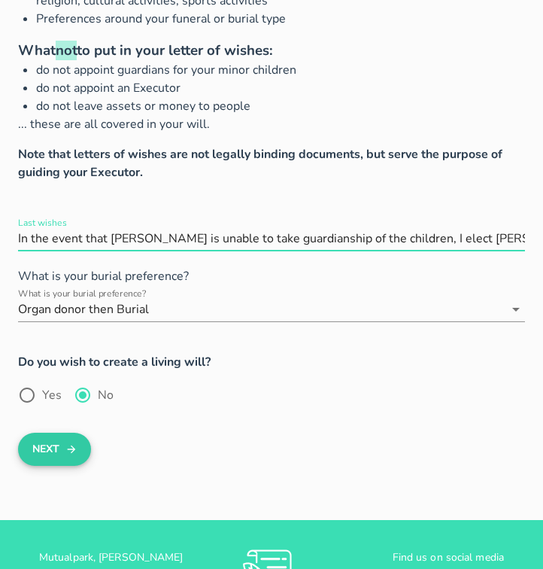
type input "In the event that [PERSON_NAME] is unable to take guardianship of the children,…"
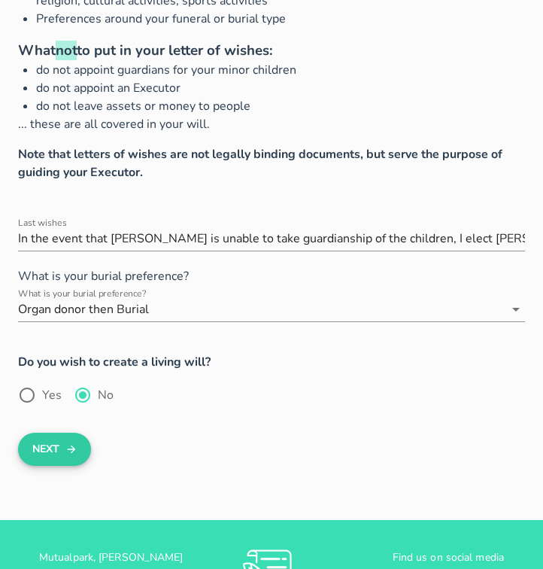
click at [41, 447] on button "Next" at bounding box center [54, 449] width 73 height 33
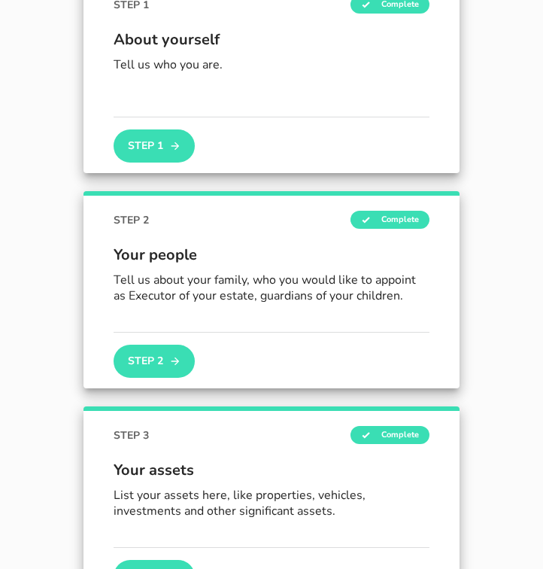
scroll to position [366, 0]
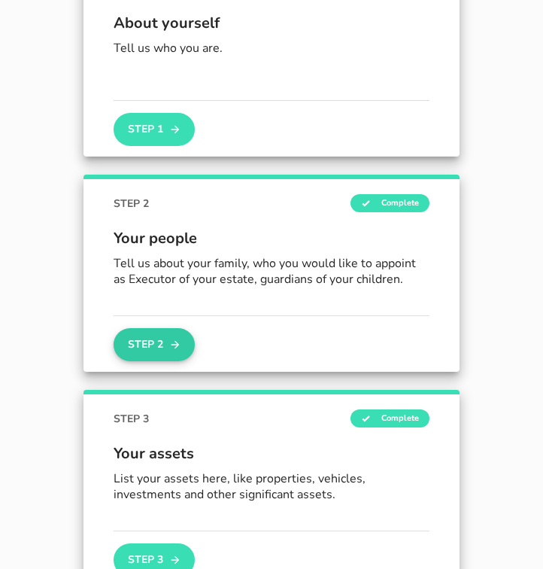
click at [157, 351] on button "Step 2" at bounding box center [154, 344] width 81 height 33
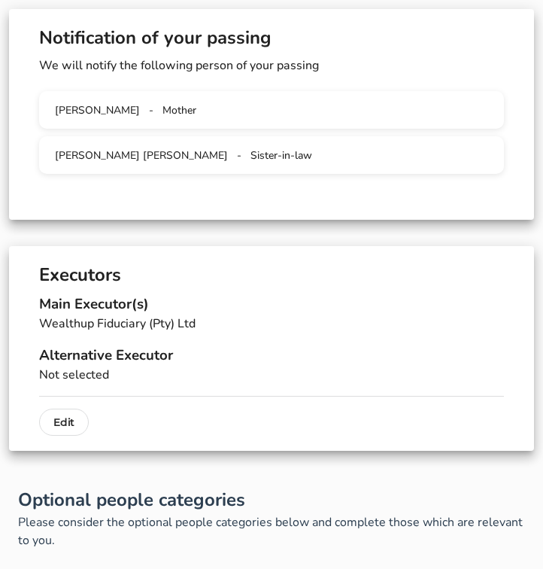
scroll to position [912, 0]
